Goal: Transaction & Acquisition: Purchase product/service

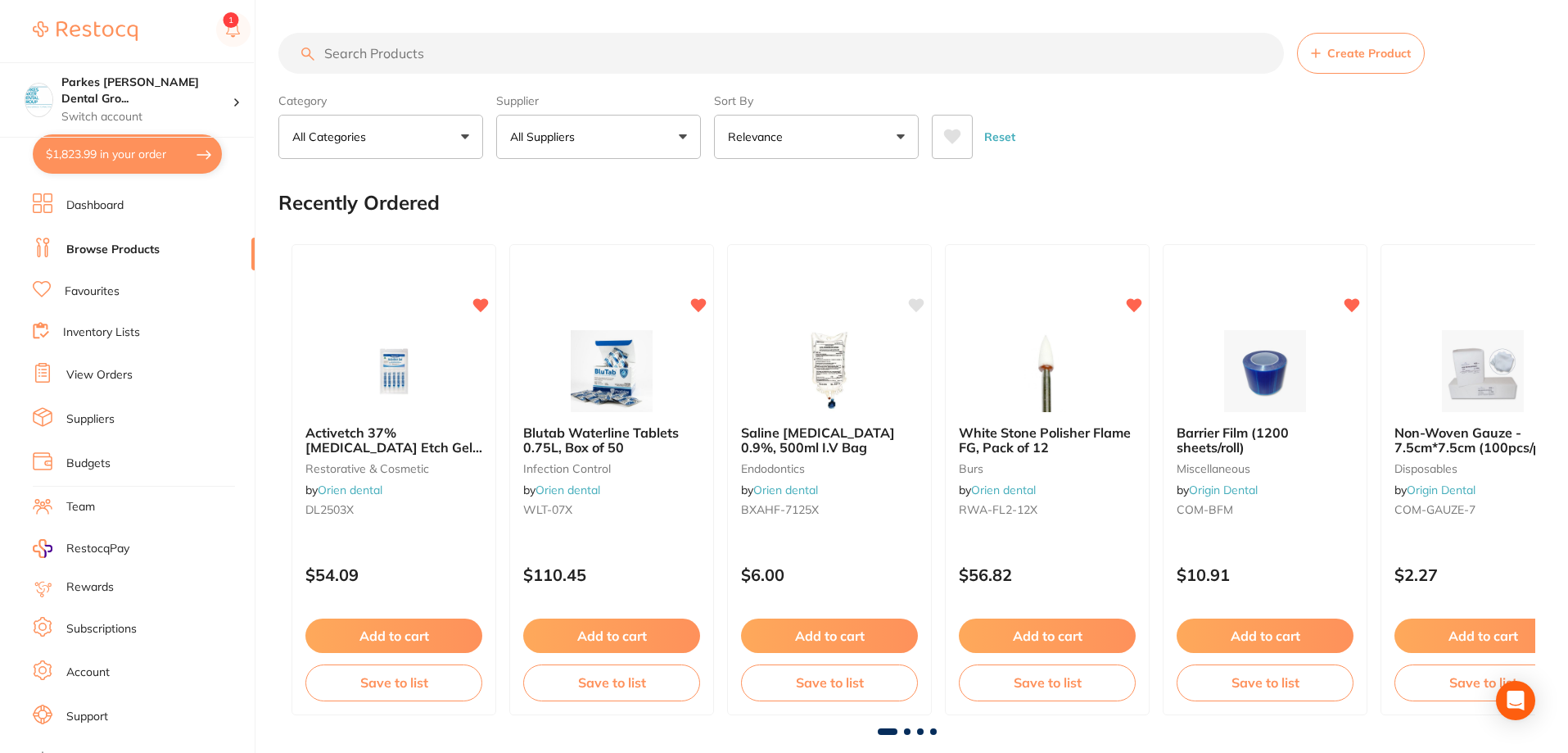
click at [493, 44] on input "search" at bounding box center [781, 53] width 1006 height 41
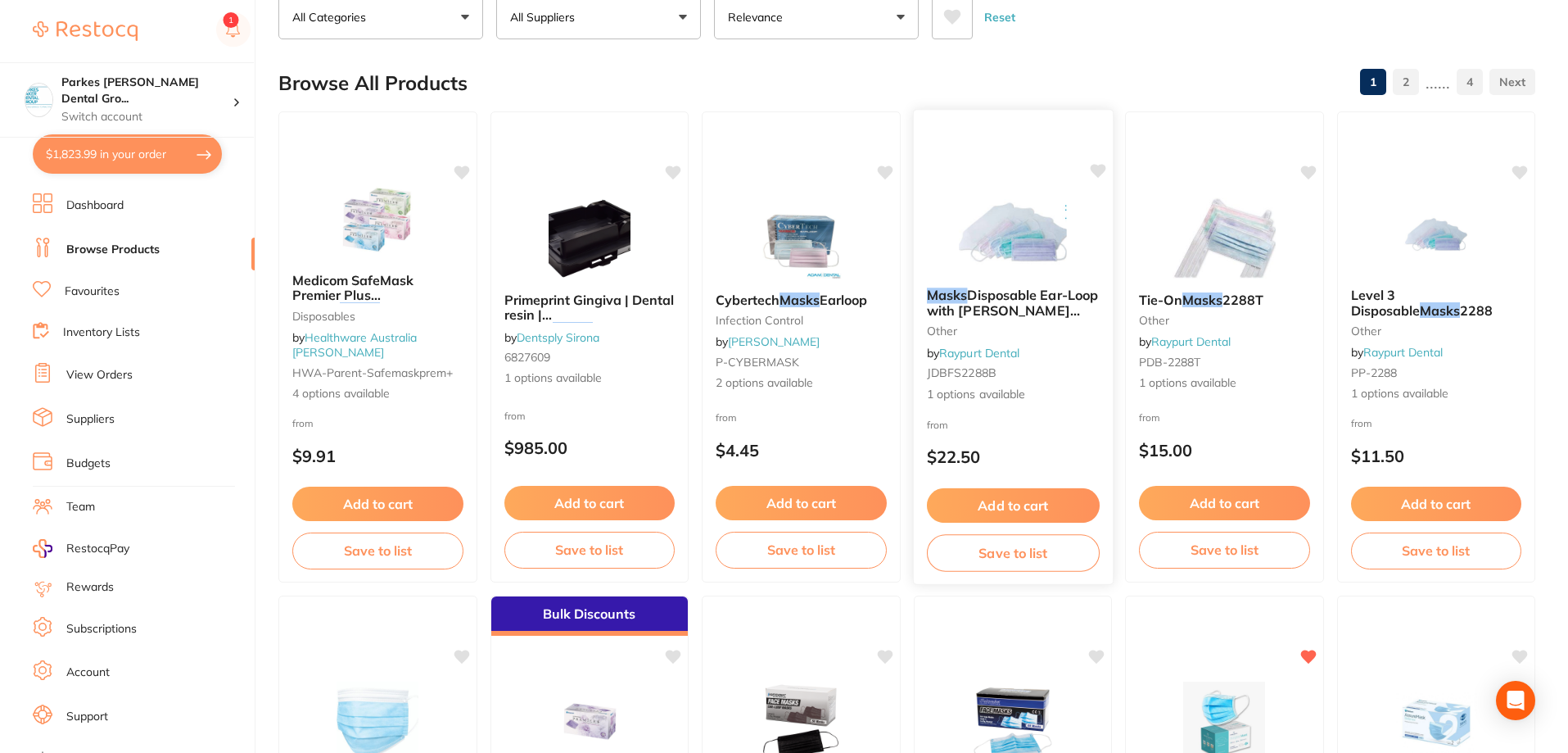
scroll to position [327, 0]
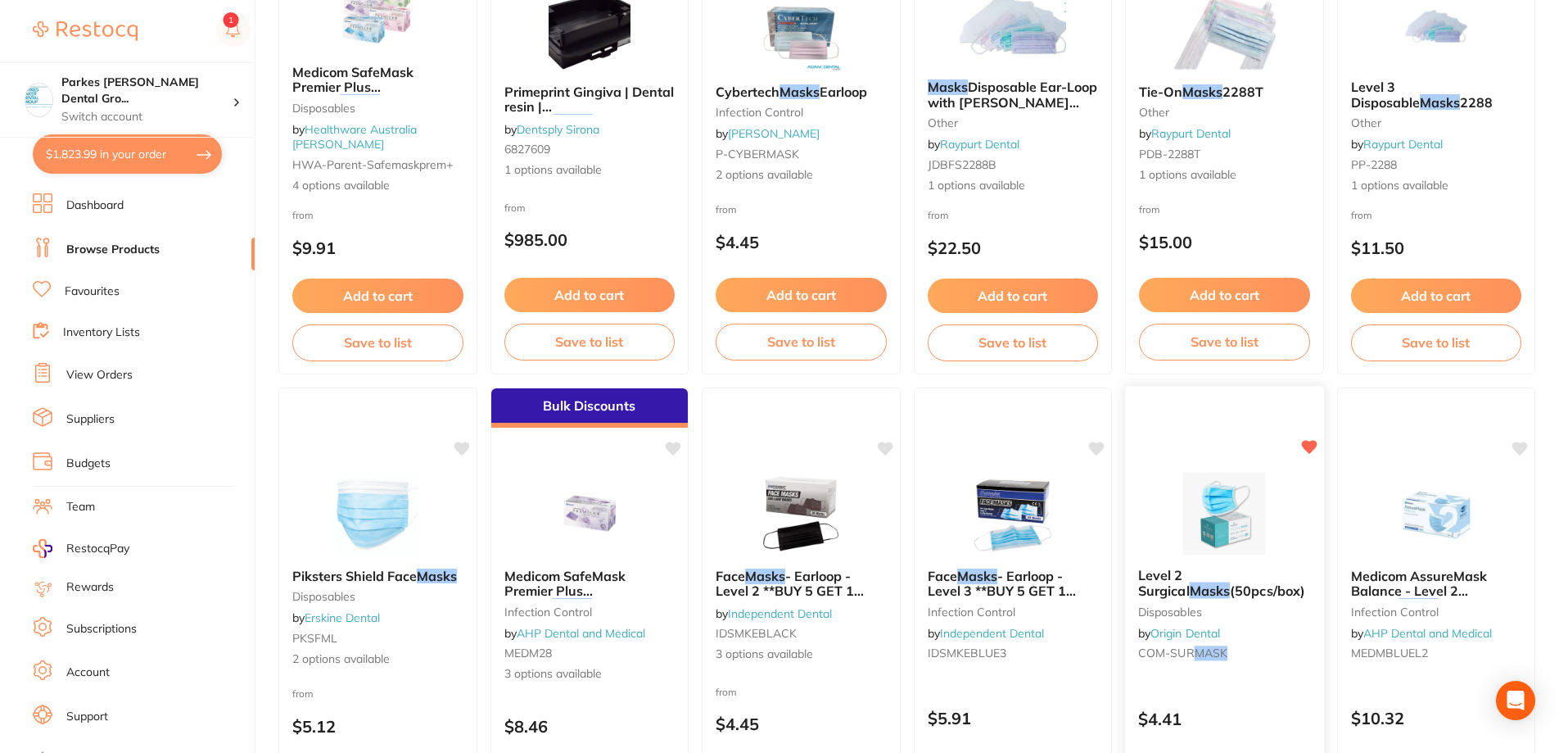
type input "masks"
click at [1230, 503] on img at bounding box center [1224, 513] width 107 height 83
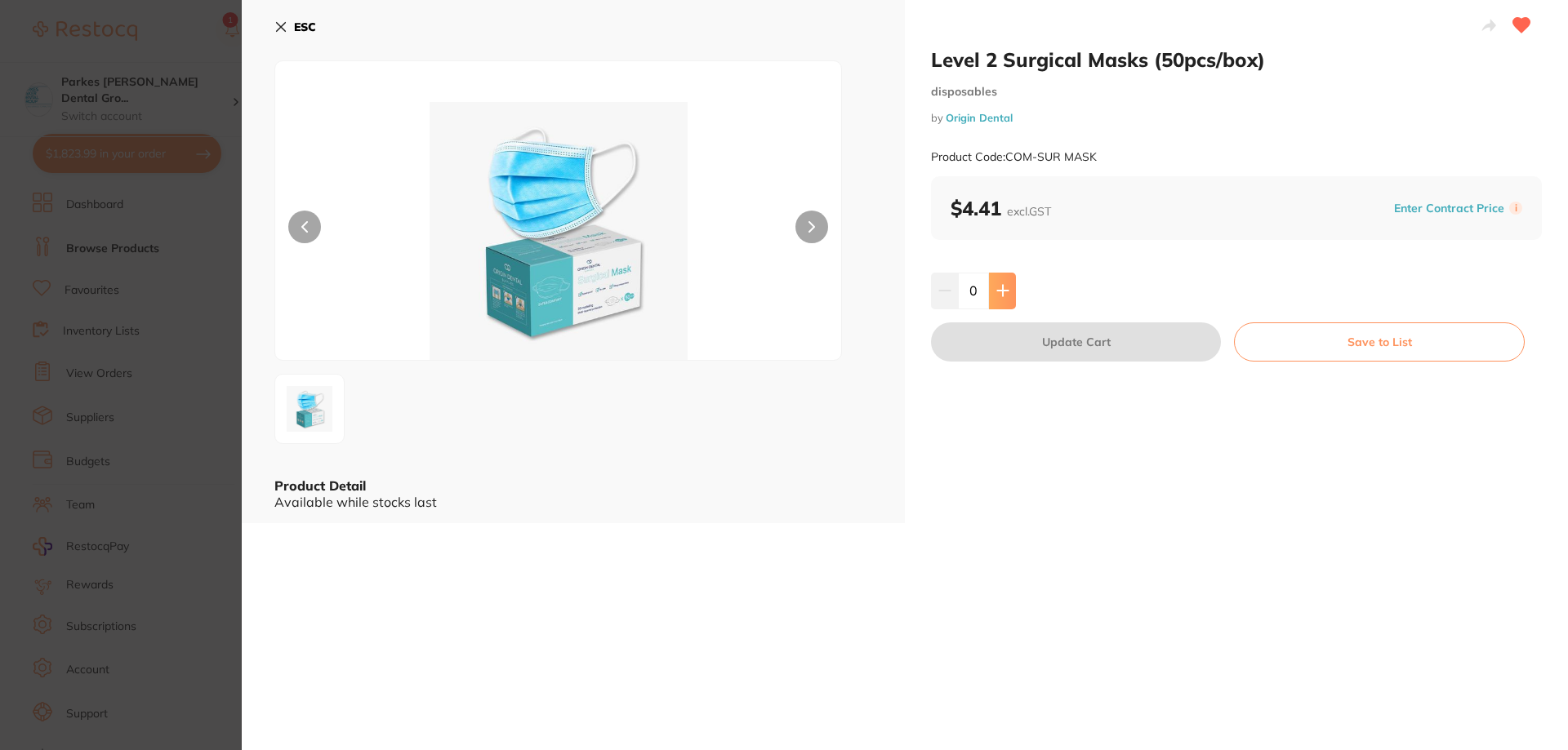
click at [1009, 297] on button at bounding box center [1002, 290] width 27 height 36
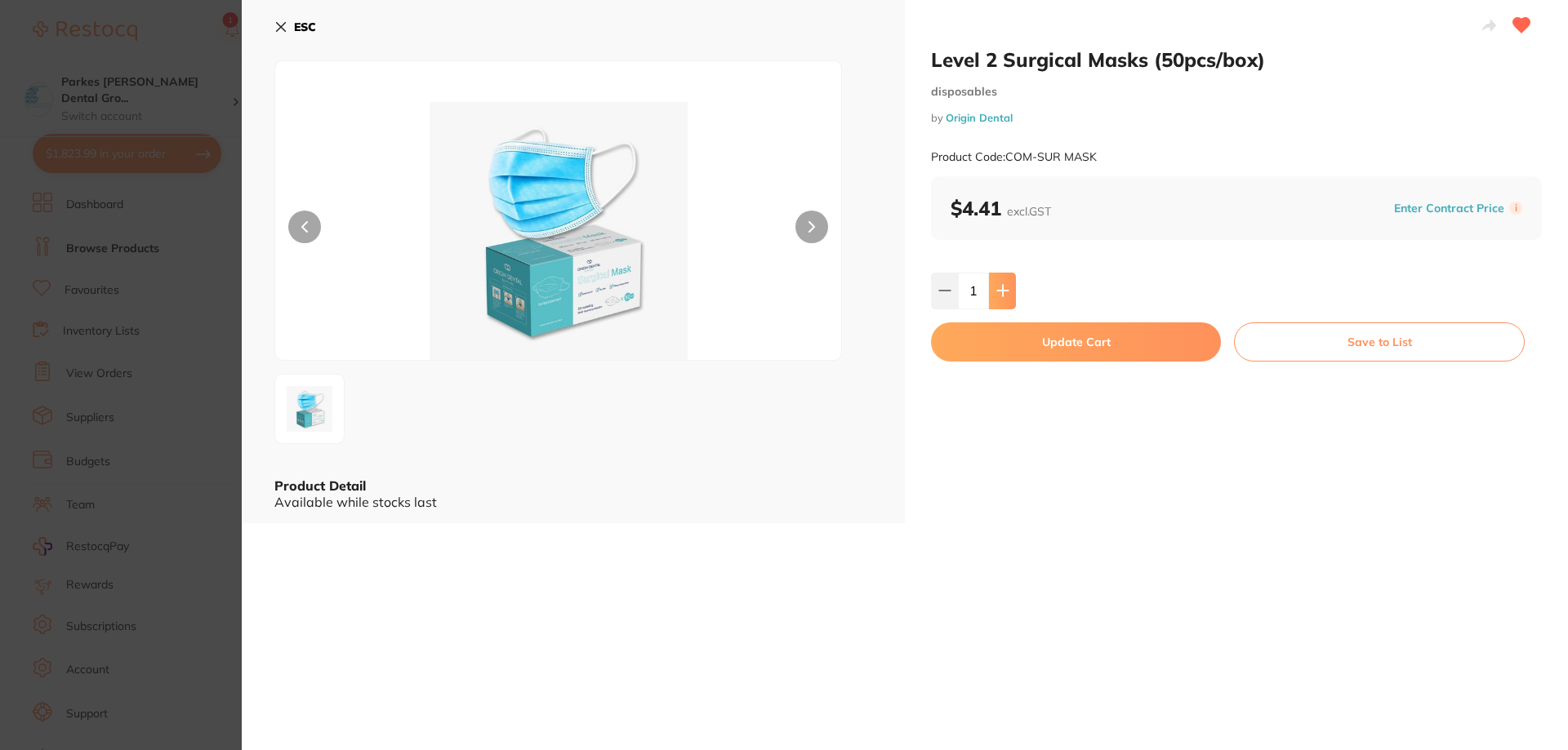
click at [1009, 296] on button at bounding box center [1002, 290] width 27 height 36
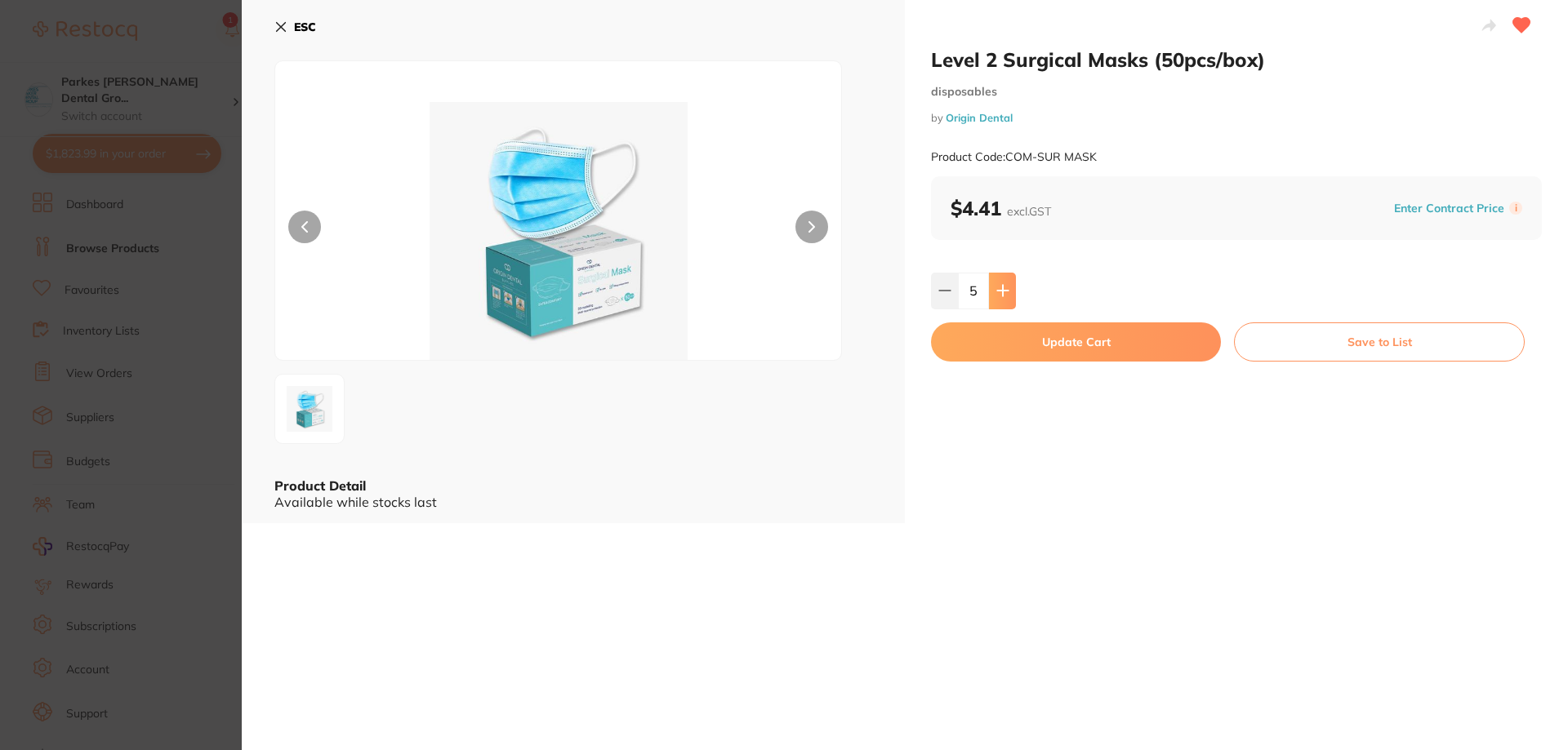
type input "6"
click at [1007, 350] on button "Update Cart" at bounding box center [1075, 342] width 290 height 39
